Goal: Task Accomplishment & Management: Manage account settings

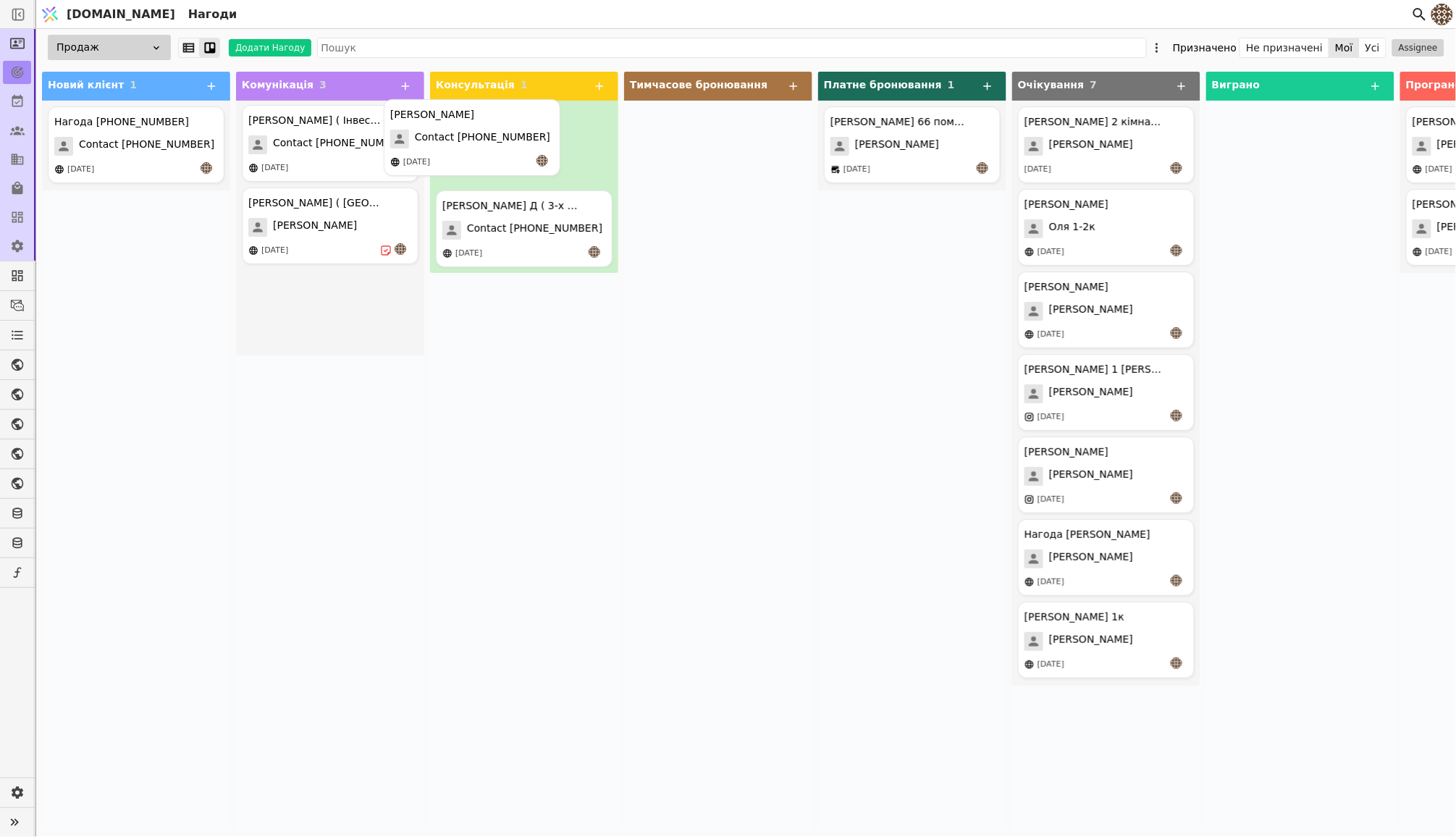
drag, startPoint x: 311, startPoint y: 121, endPoint x: 457, endPoint y: 112, distance: 146.3
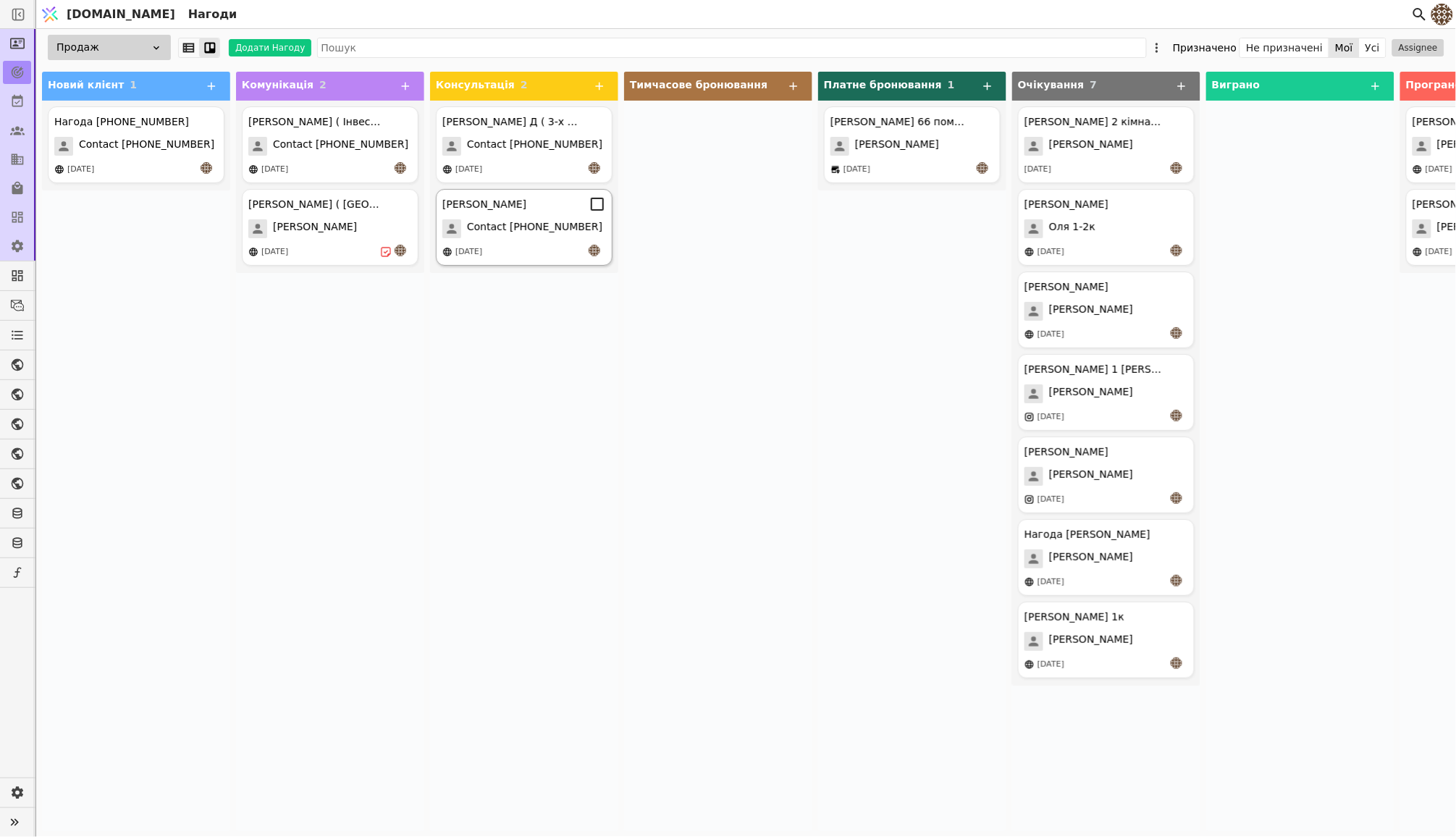
click at [527, 236] on span "Contact [PHONE_NUMBER]" at bounding box center [535, 229] width 135 height 19
click at [501, 218] on div "[PERSON_NAME] Contact [PHONE_NUMBER] [DATE]" at bounding box center [524, 227] width 177 height 77
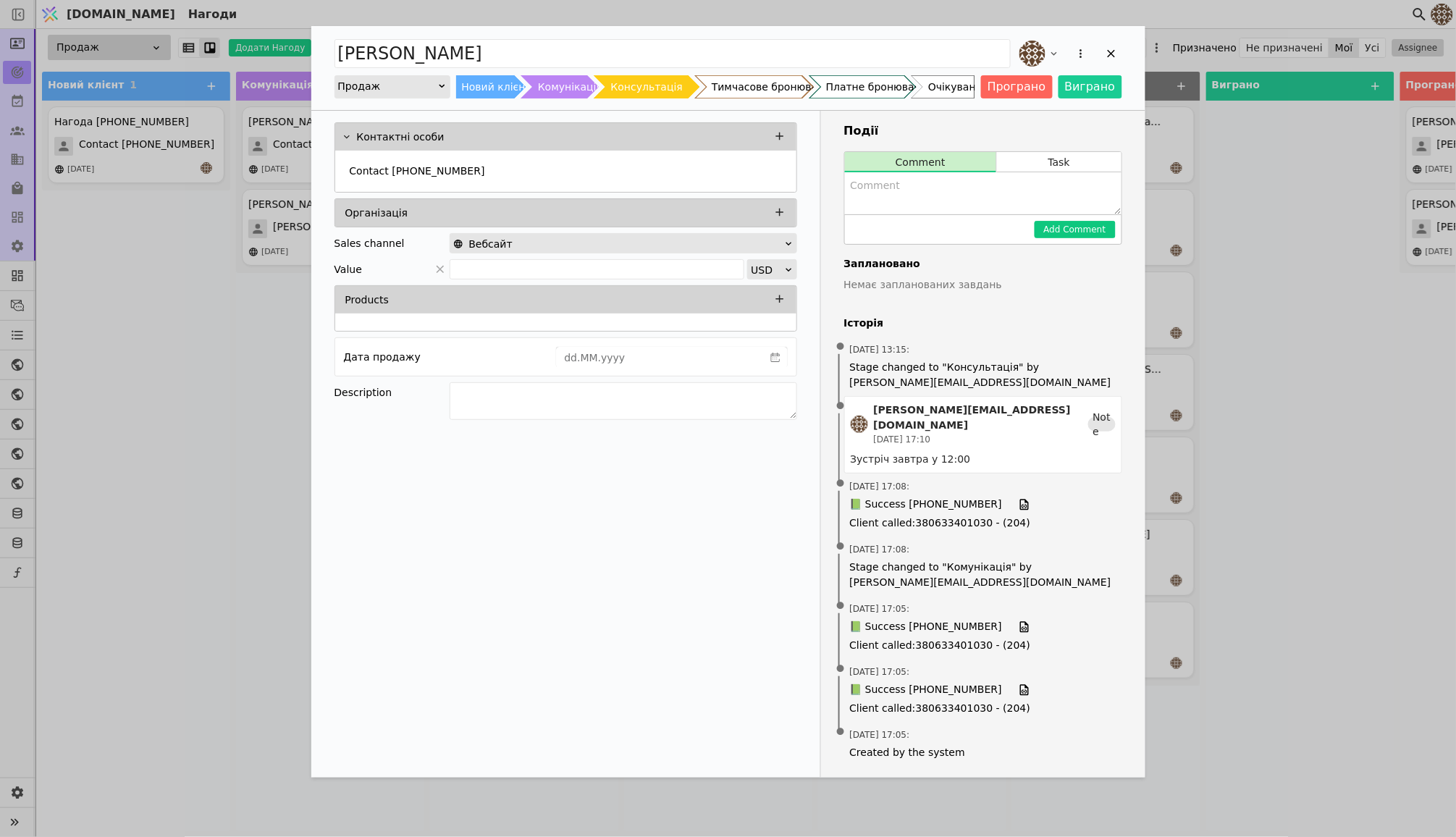
click at [877, 184] on textarea "Add Opportunity" at bounding box center [983, 193] width 277 height 42
paste textarea "1 спальня • 36.44 м² будинок 2 | поверх 6 | помешкання 86"
type textarea "1 спальня • 36.44 м² будинок 2 | поверх 6 | помешкання 86 Тимчасове бронювання …"
click at [1098, 221] on button "Add Comment" at bounding box center [1075, 230] width 81 height 18
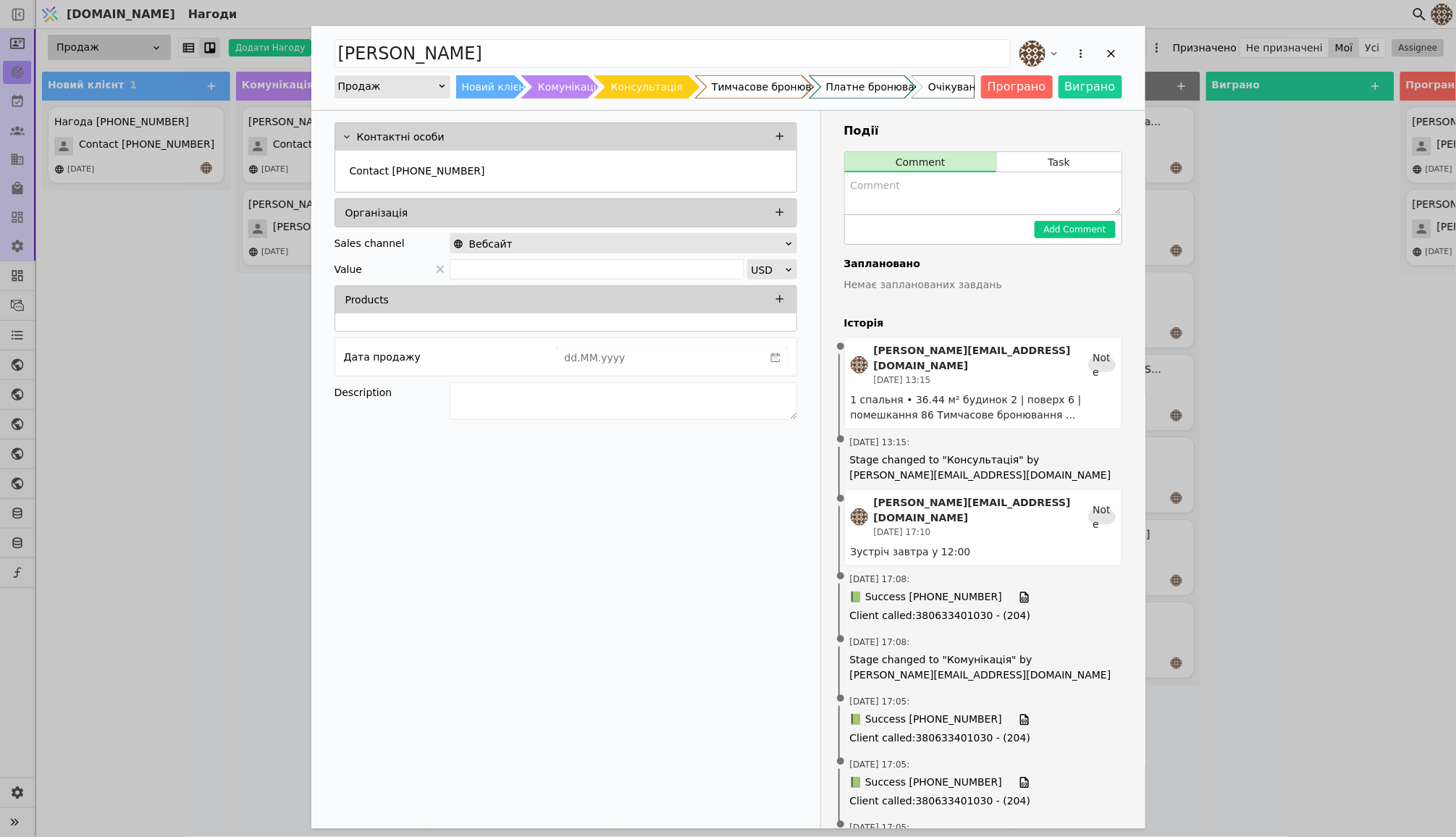
scroll to position [0, 0]
click at [1060, 167] on button "Task" at bounding box center [1059, 162] width 124 height 21
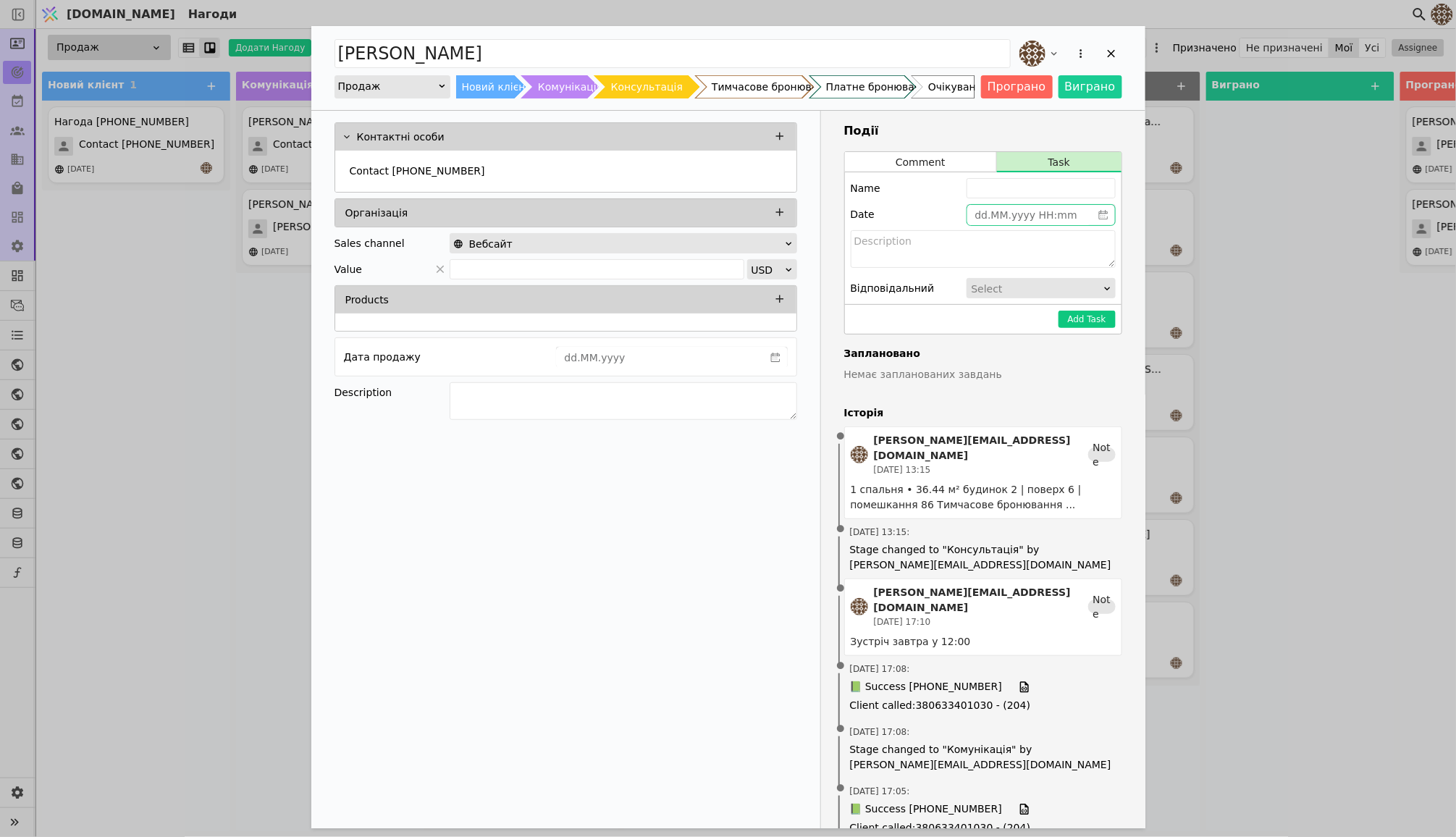
click at [1108, 216] on span "Add Opportunity" at bounding box center [1104, 215] width 23 height 21
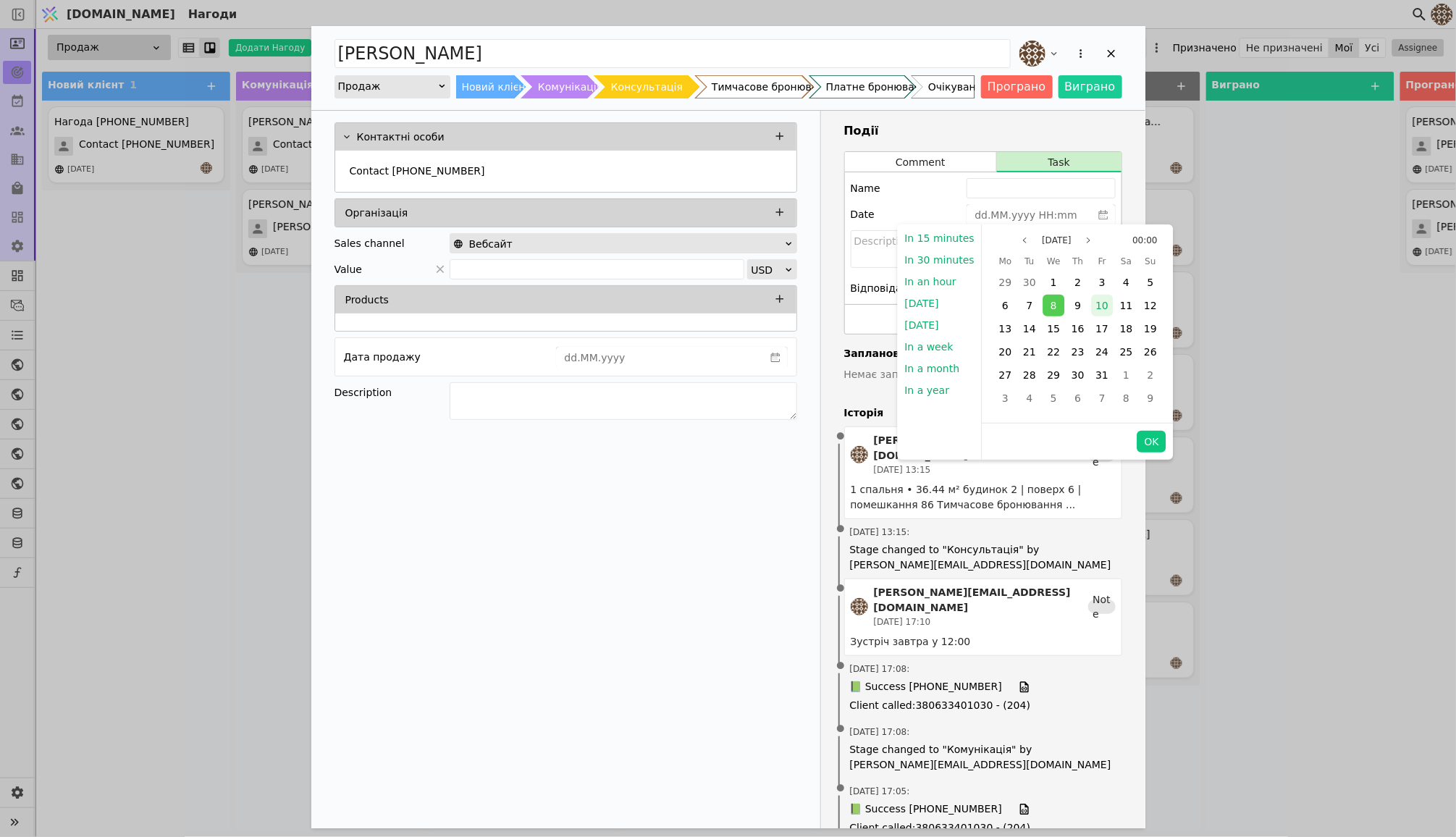
click at [1104, 302] on span "10" at bounding box center [1103, 305] width 13 height 12
click at [1145, 438] on button "OK" at bounding box center [1151, 442] width 29 height 22
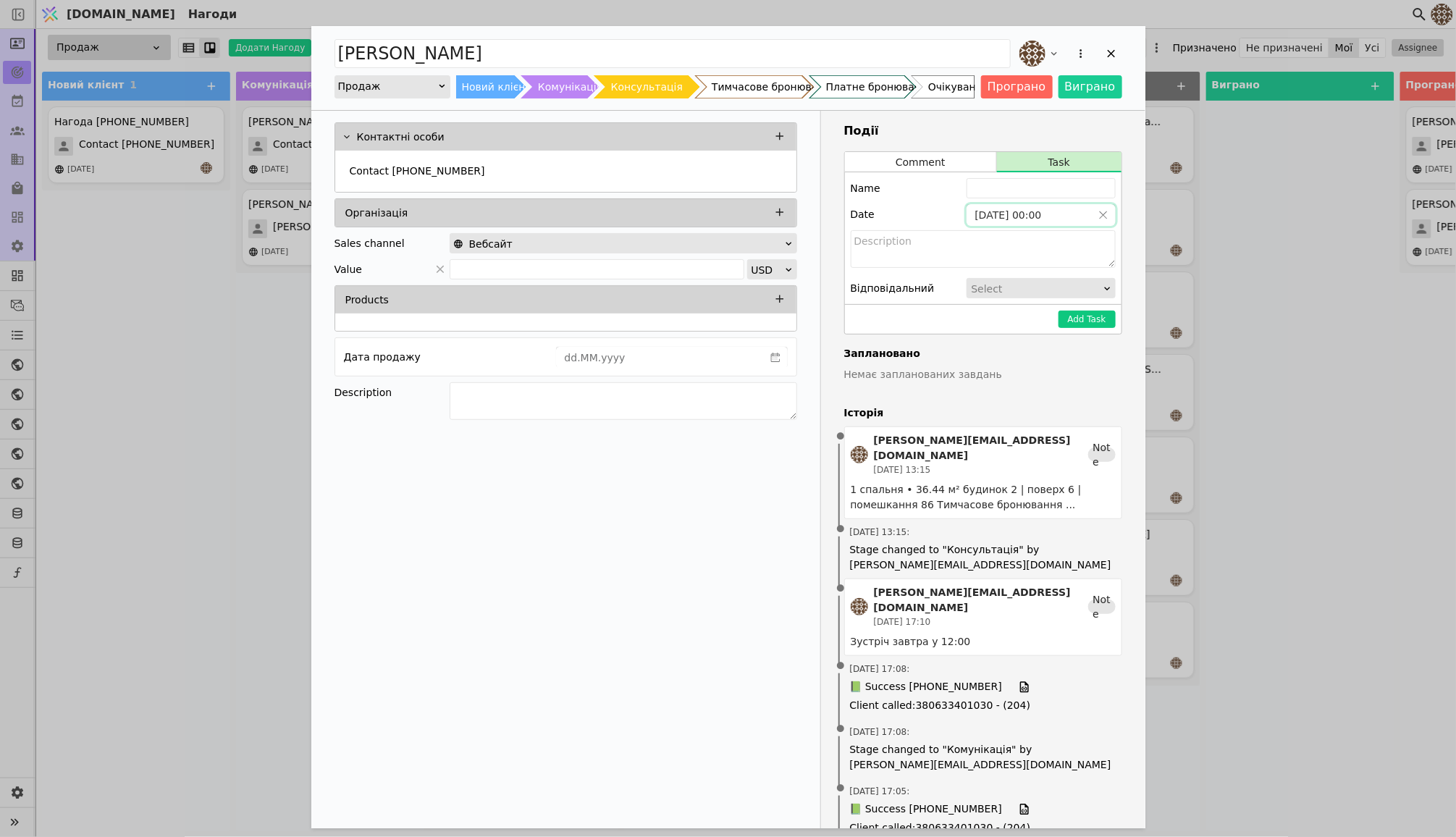
type input "[DATE] 00:00"
click at [1002, 198] on div "Name Date [DATE] 00:00 Відповідальний Select" at bounding box center [983, 238] width 277 height 131
click at [1002, 182] on input "Add Opportunity" at bounding box center [1041, 189] width 149 height 21
click at [1025, 191] on input "Звязатися" at bounding box center [1041, 189] width 149 height 21
click at [981, 186] on input "Звязатися" at bounding box center [1041, 189] width 149 height 21
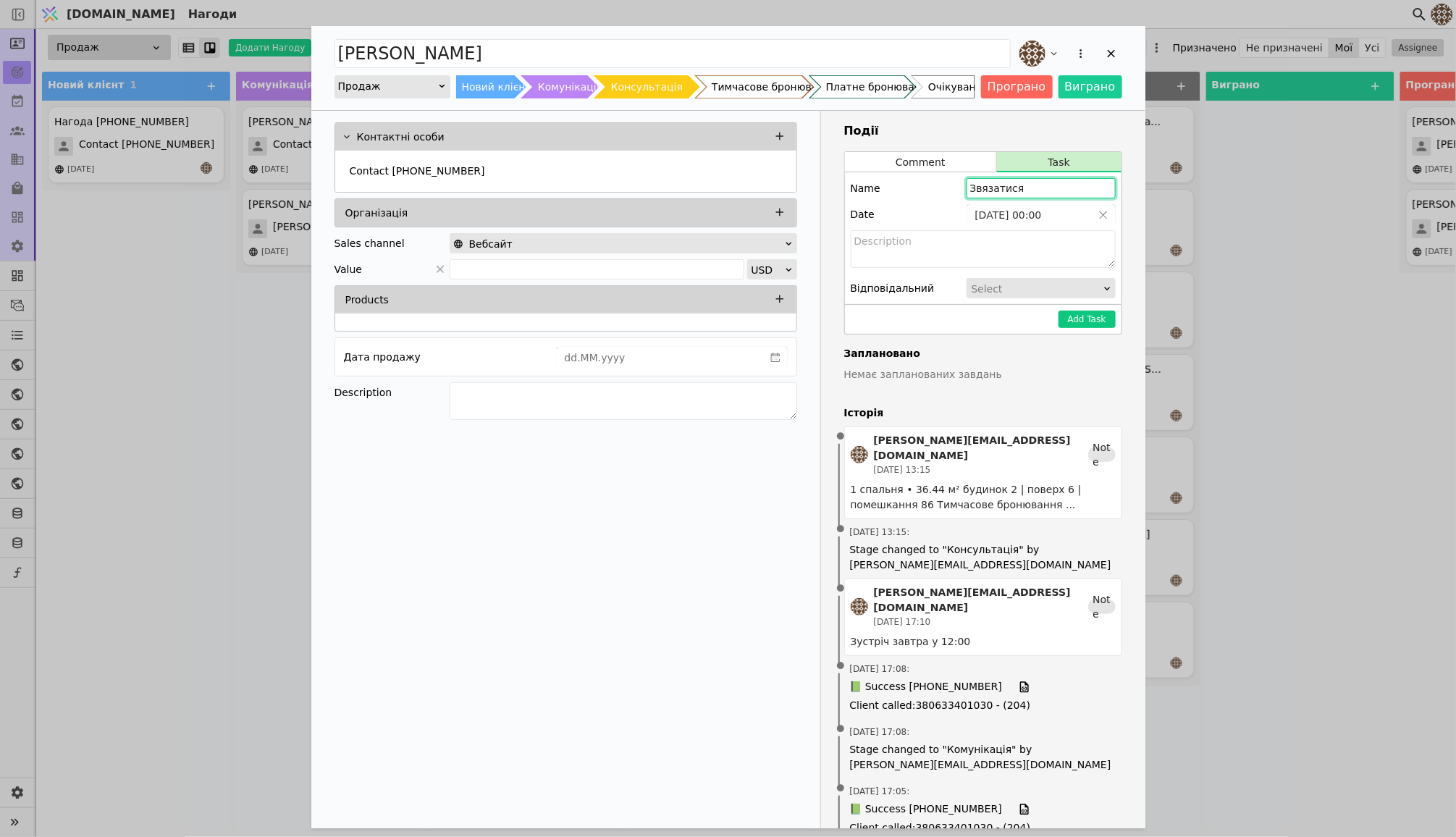
drag, startPoint x: 1035, startPoint y: 190, endPoint x: 934, endPoint y: 190, distance: 101.0
click at [934, 190] on div "Name Звязатися" at bounding box center [983, 189] width 265 height 21
type input "P"
type input "Зателефонувати"
click at [1084, 316] on button "Add Task" at bounding box center [1087, 319] width 57 height 18
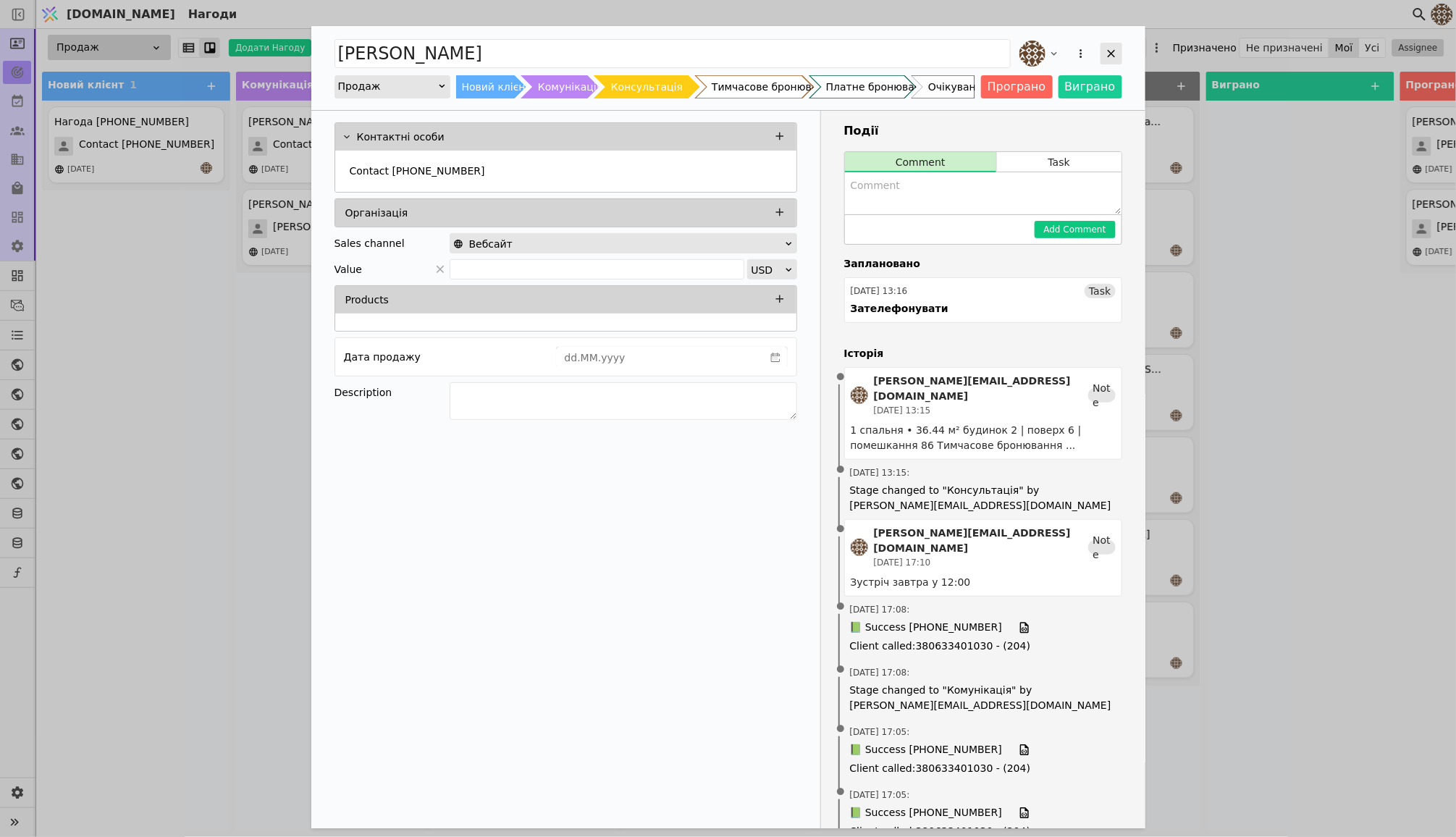
click at [1116, 55] on icon "Add Opportunity" at bounding box center [1112, 54] width 13 height 13
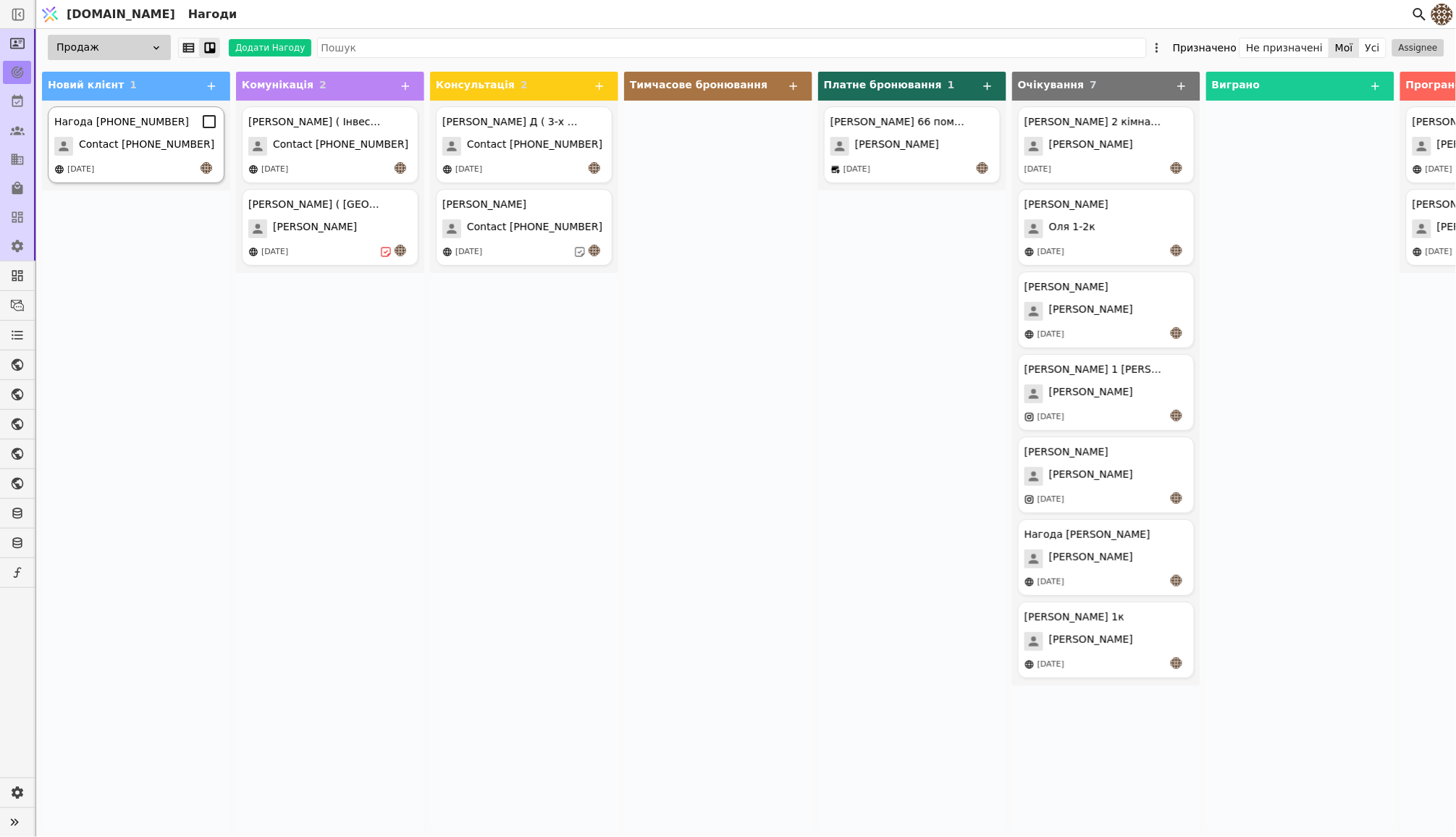
click at [189, 131] on div "Нагода [PHONE_NUMBER] Contact [PHONE_NUMBER] [DATE]" at bounding box center [136, 145] width 177 height 77
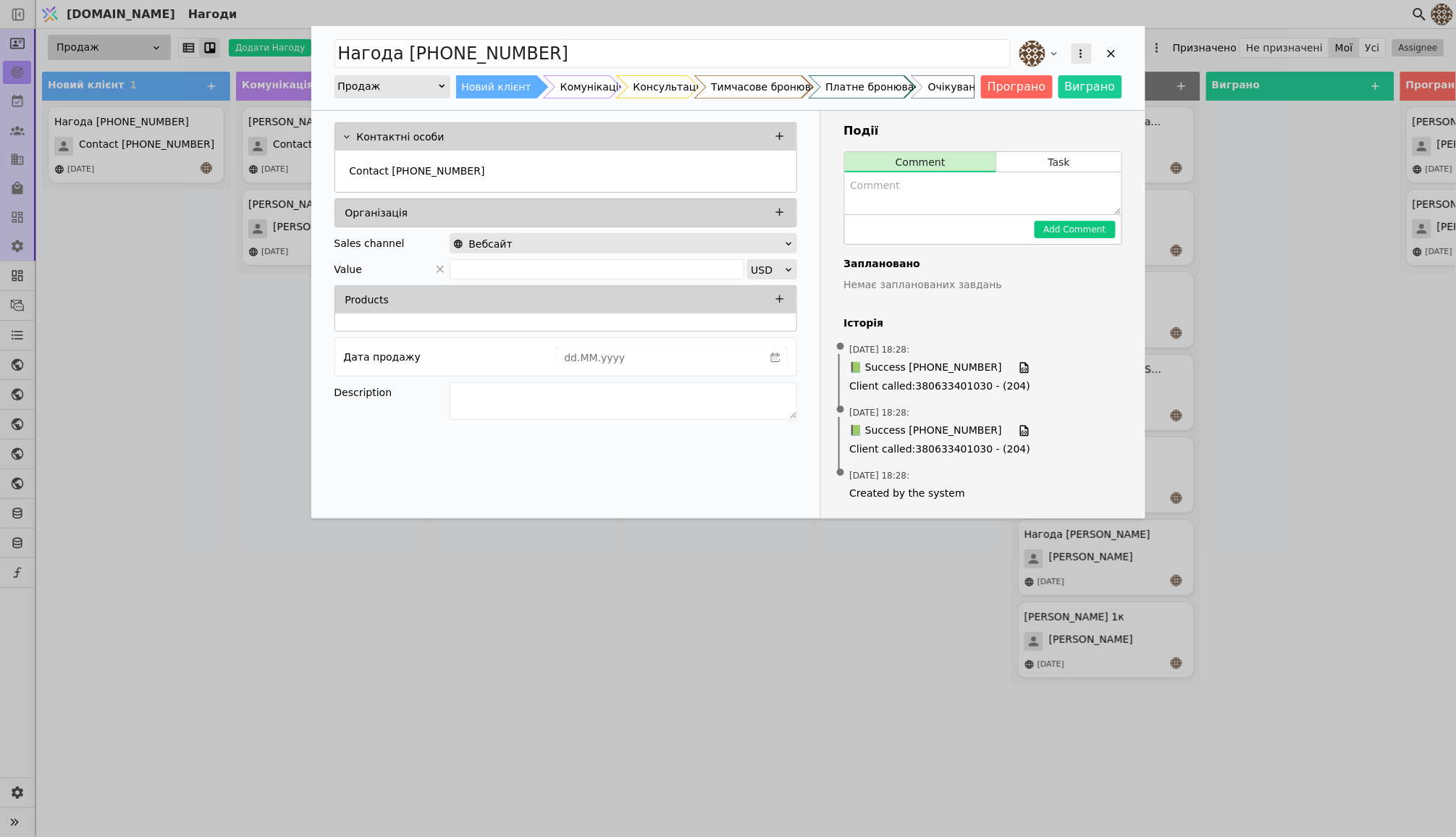
click at [1082, 54] on icon "Add Opportunity" at bounding box center [1080, 54] width 2 height 9
click at [1006, 101] on div "Видалити" at bounding box center [1004, 101] width 167 height 21
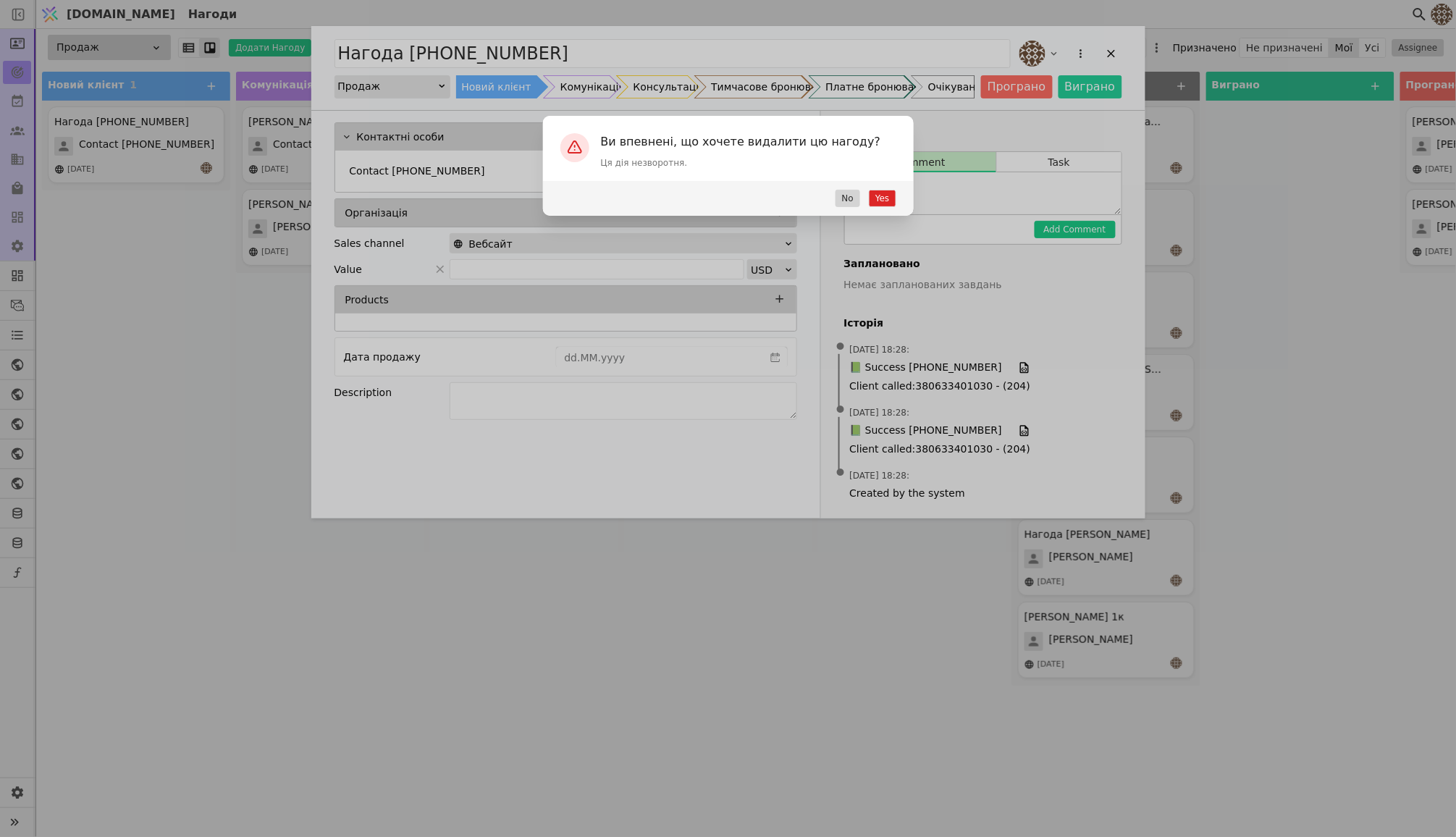
click at [883, 201] on button "Yes" at bounding box center [882, 198] width 26 height 18
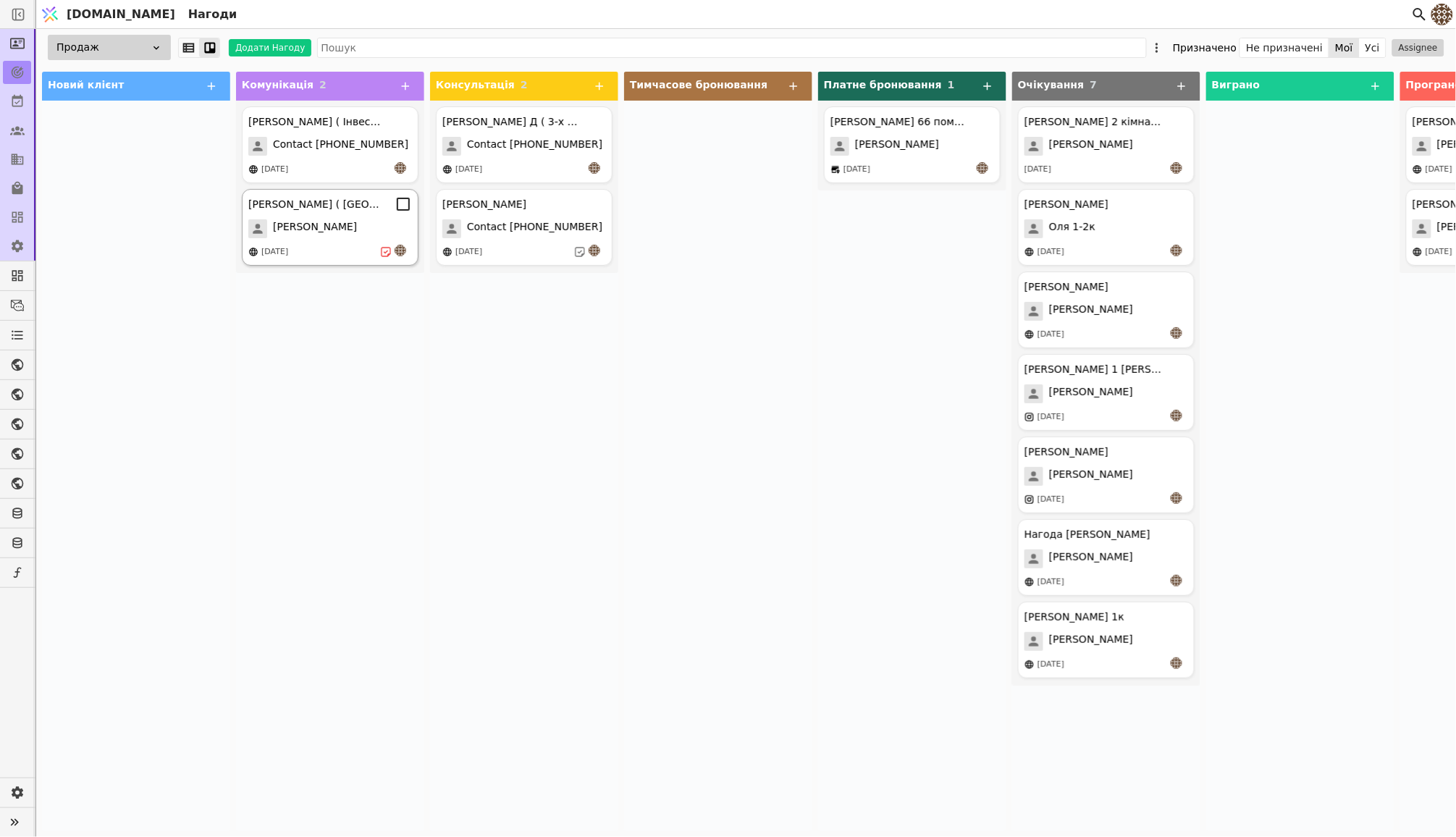
click at [351, 221] on div "[PERSON_NAME]" at bounding box center [330, 229] width 164 height 19
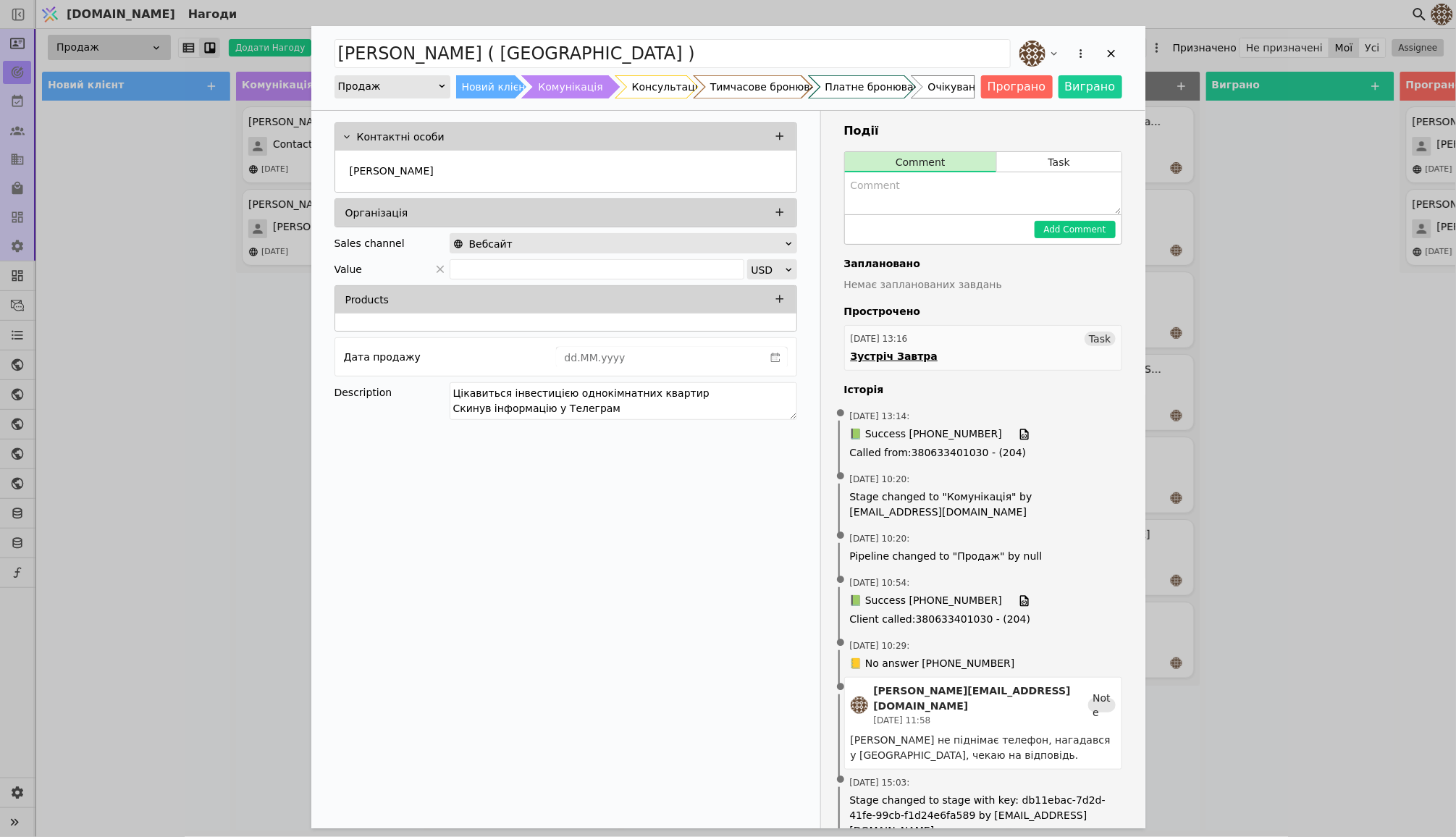
click at [1029, 349] on link "[DATE] 13:16 Task Зустріч Завтра" at bounding box center [983, 348] width 278 height 46
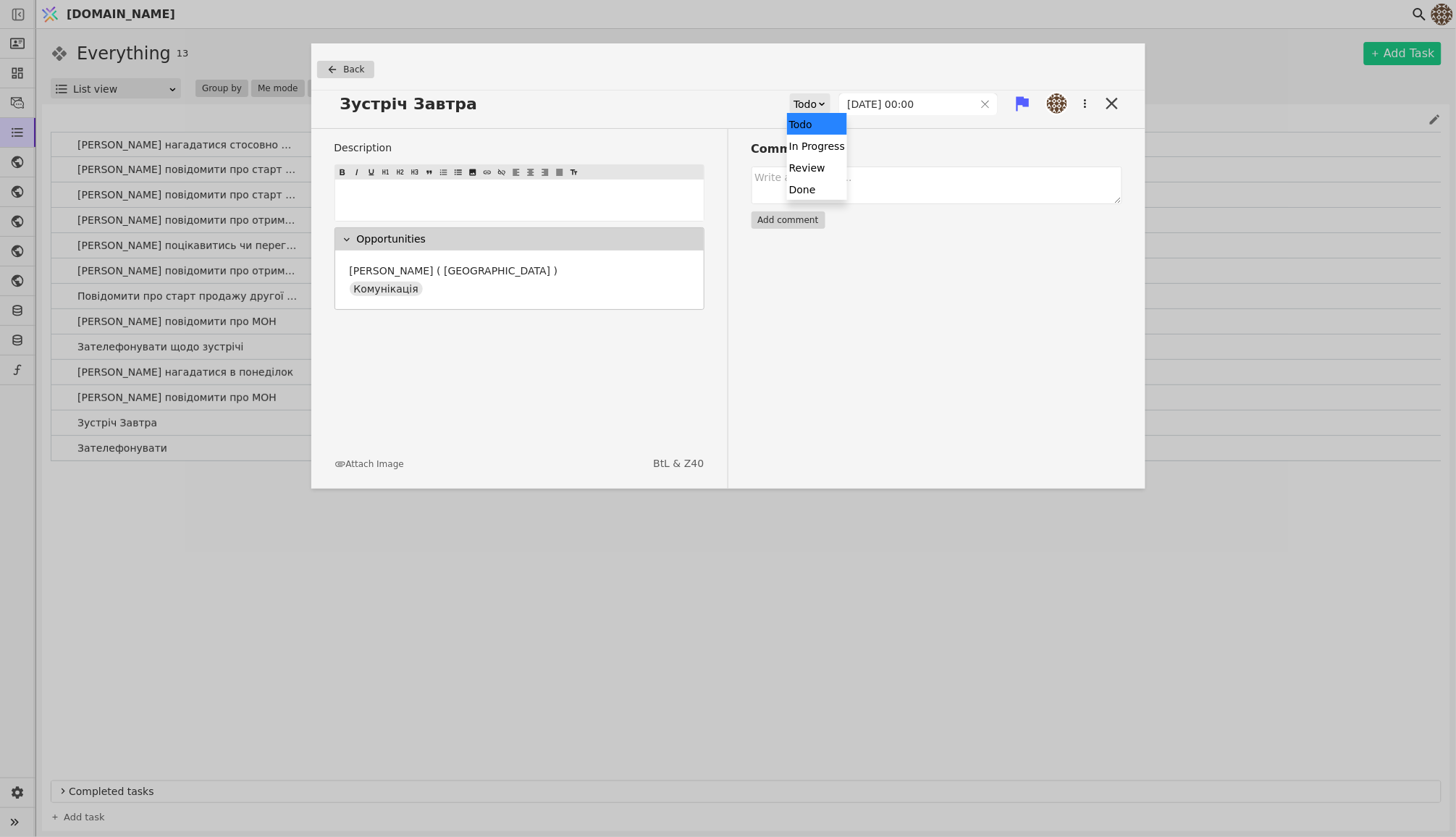
click at [813, 112] on div "Todo" at bounding box center [805, 104] width 23 height 21
click at [805, 184] on div "Done" at bounding box center [817, 189] width 60 height 22
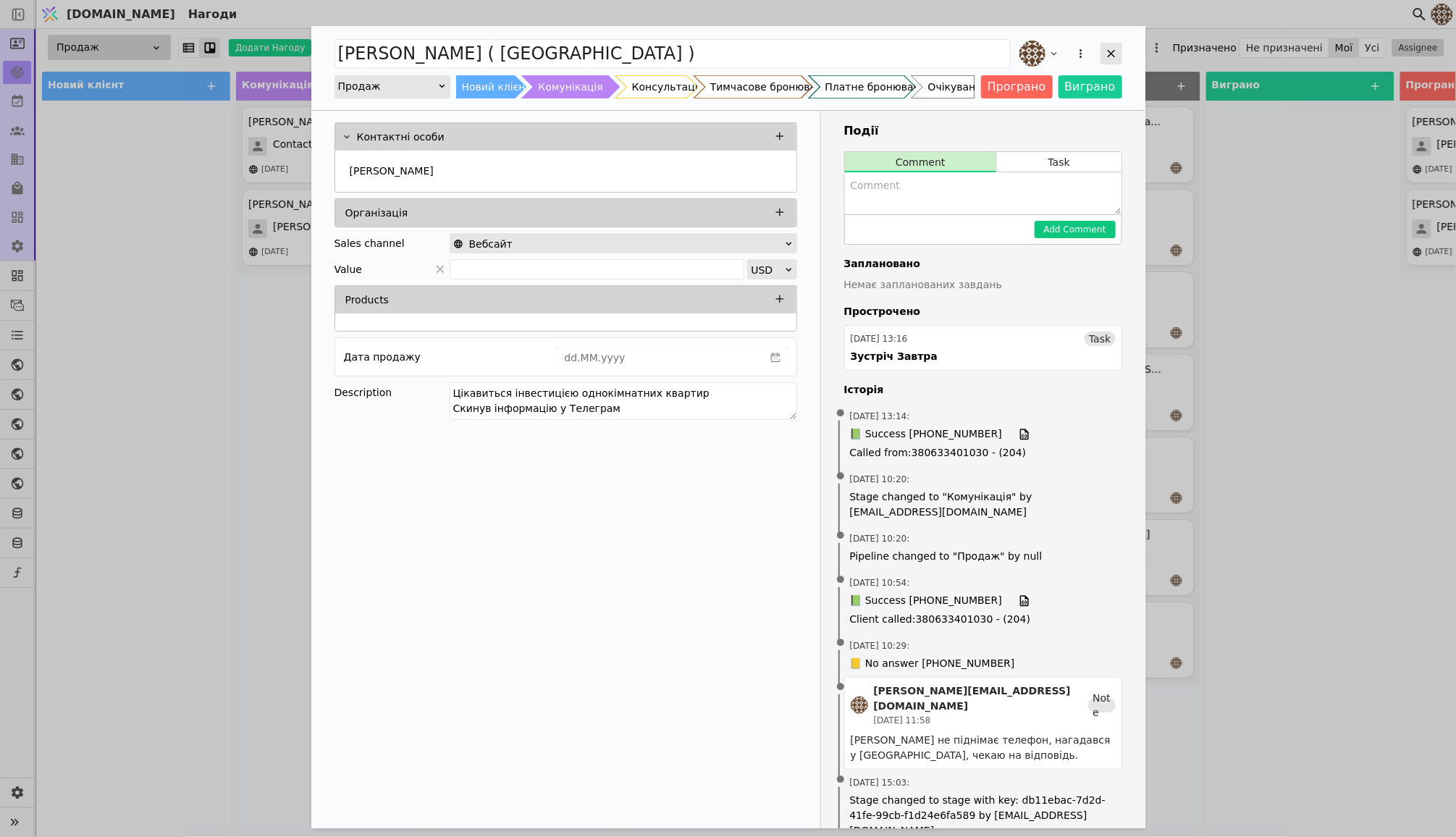
click at [1109, 47] on icon "Add Opportunity" at bounding box center [1112, 54] width 13 height 13
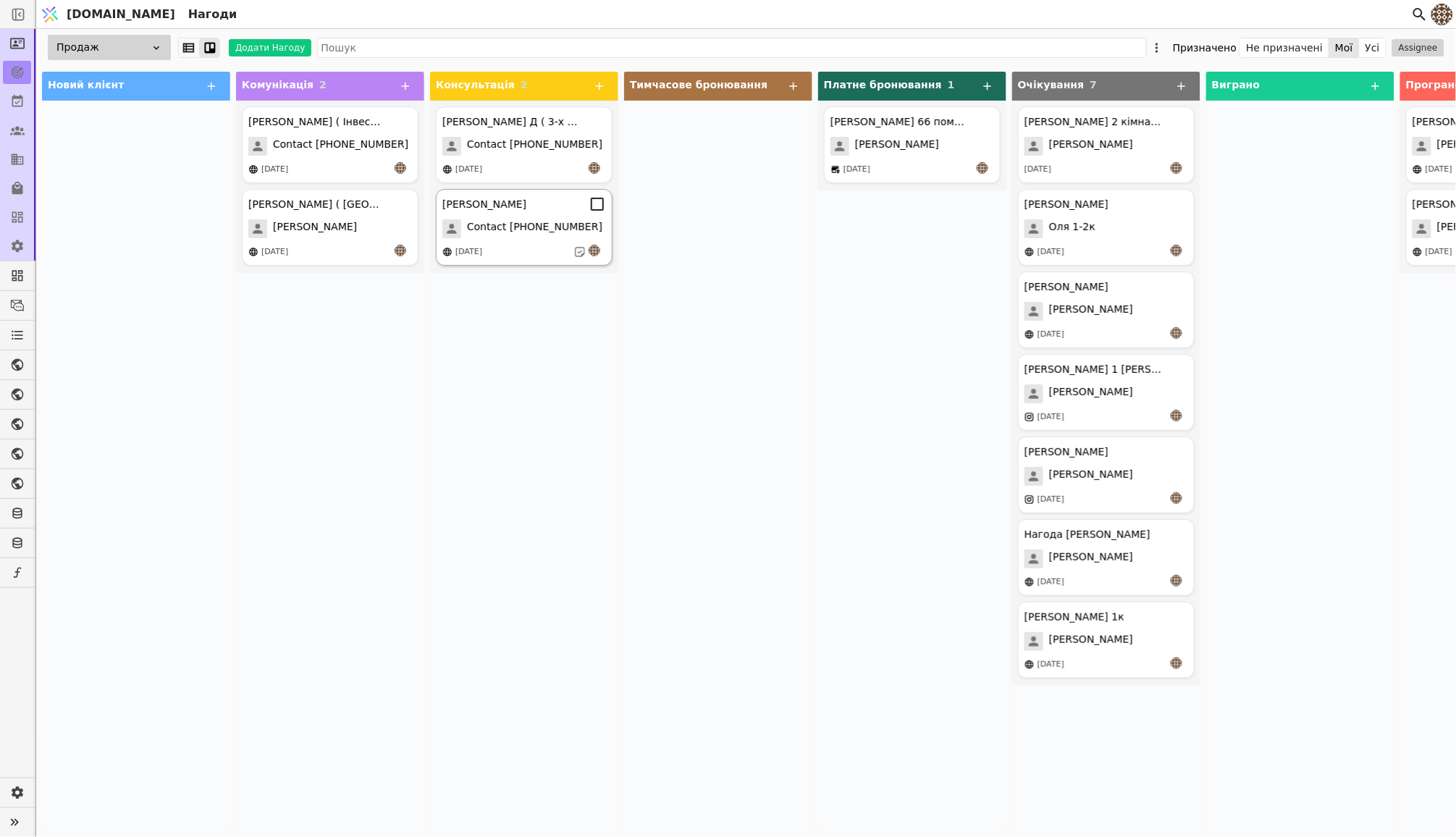
click at [519, 213] on div "[PERSON_NAME] Contact [PHONE_NUMBER] [DATE]" at bounding box center [524, 227] width 177 height 77
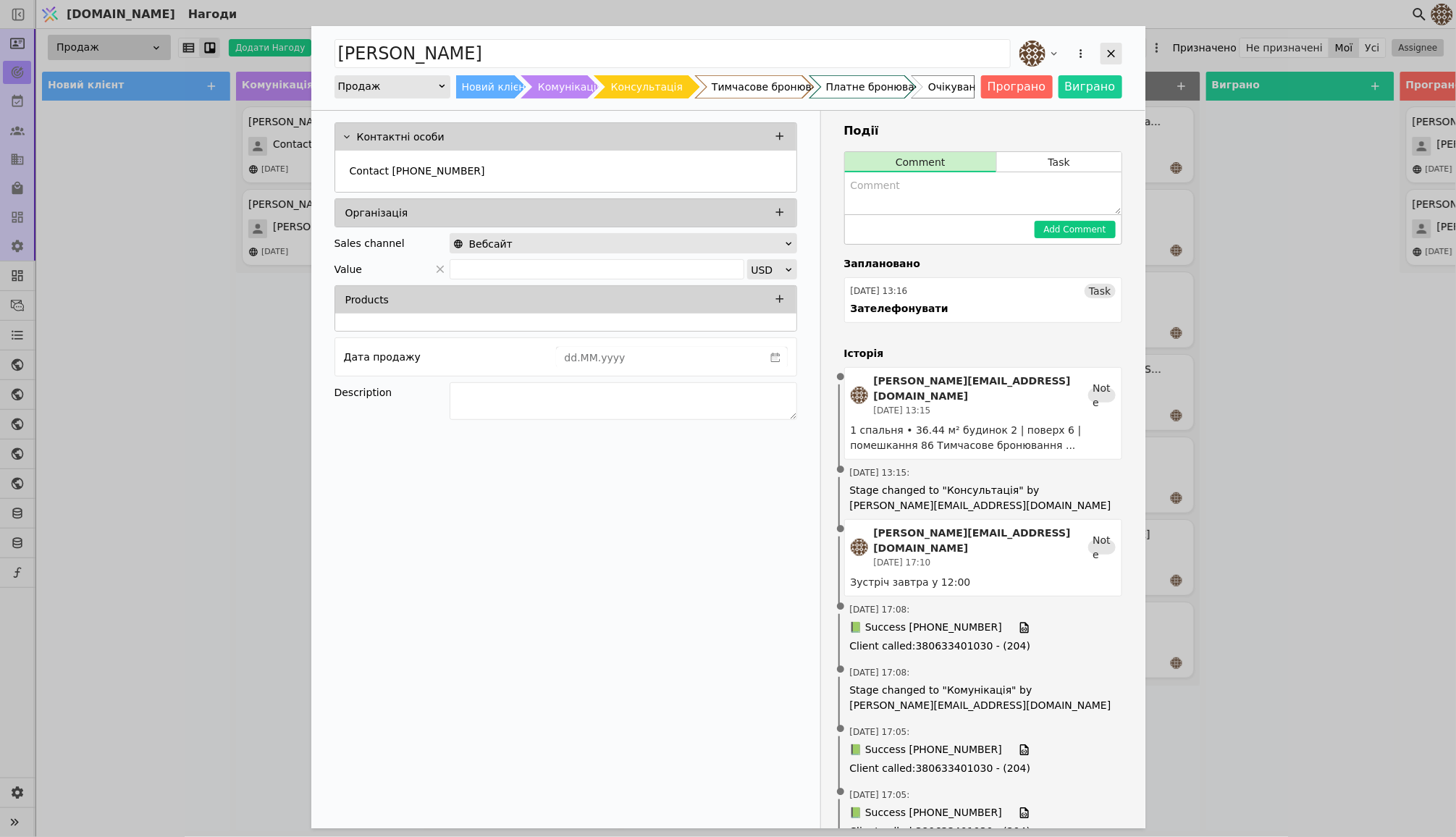
click at [1117, 51] on icon "Add Opportunity" at bounding box center [1112, 54] width 13 height 13
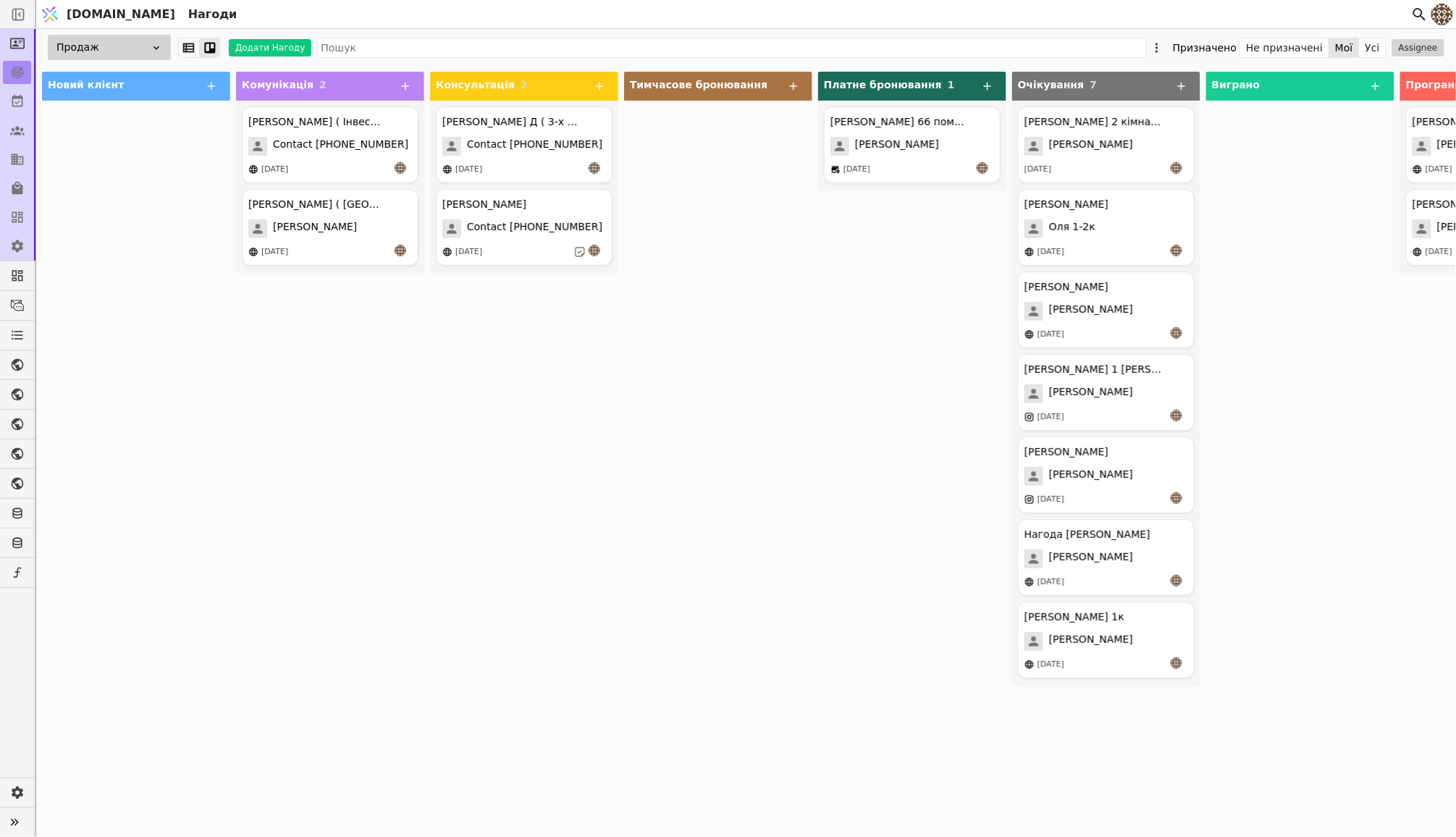
click at [803, 311] on div at bounding box center [718, 465] width 188 height 731
click at [793, 311] on div at bounding box center [718, 465] width 188 height 731
click at [504, 209] on div "[PERSON_NAME]" at bounding box center [524, 204] width 164 height 18
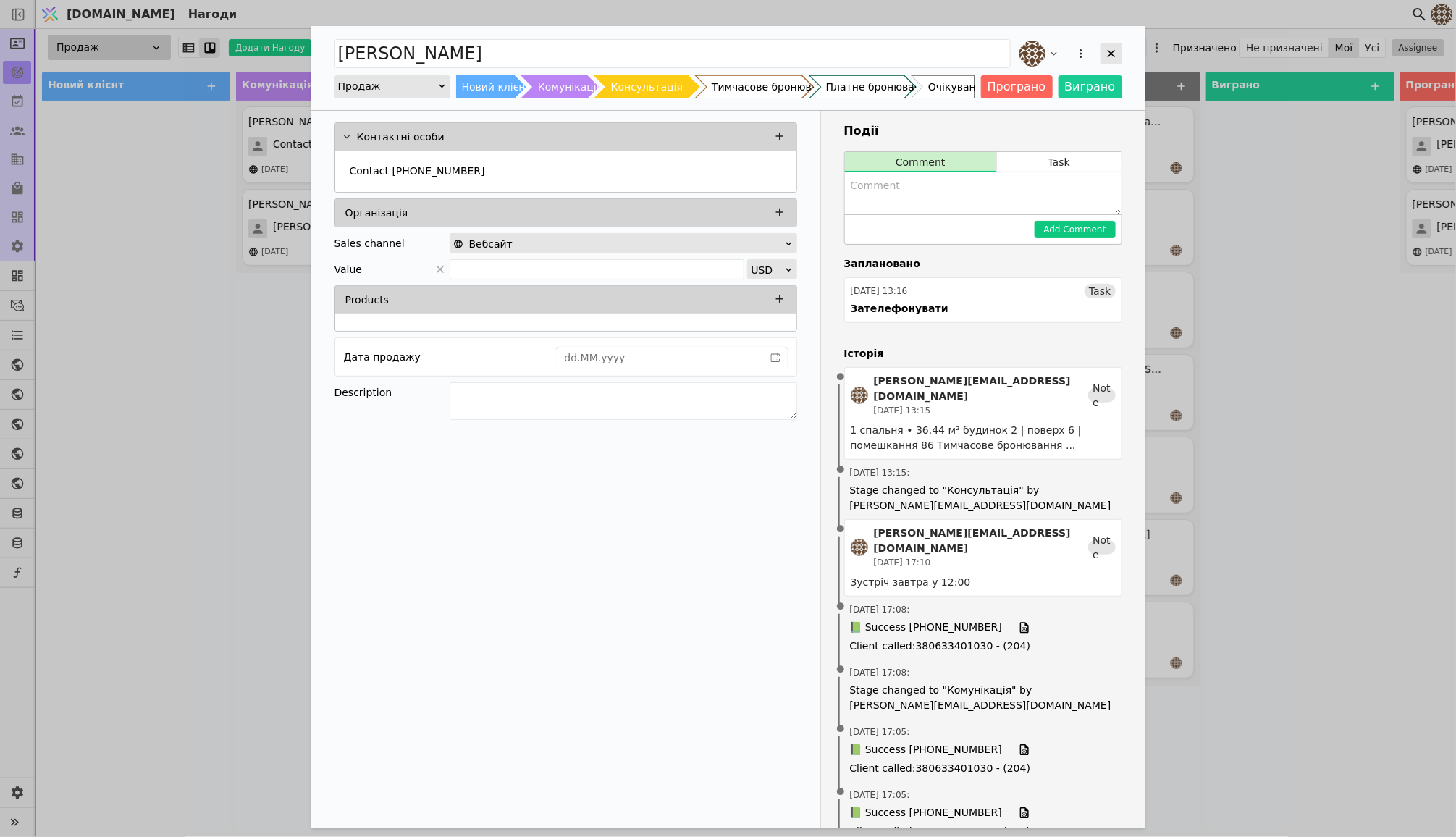
click at [1109, 51] on icon "Add Opportunity" at bounding box center [1112, 54] width 13 height 13
